Goal: Find specific page/section: Find specific page/section

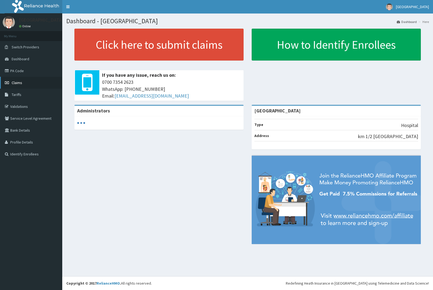
click at [17, 84] on span "Claims" at bounding box center [17, 82] width 11 height 5
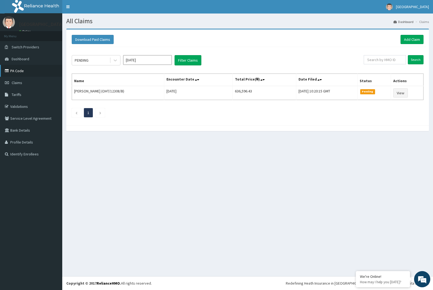
click at [14, 70] on link "PA Code" at bounding box center [31, 71] width 62 height 12
click at [18, 71] on link "PA Code" at bounding box center [31, 71] width 62 height 12
